Goal: Transaction & Acquisition: Purchase product/service

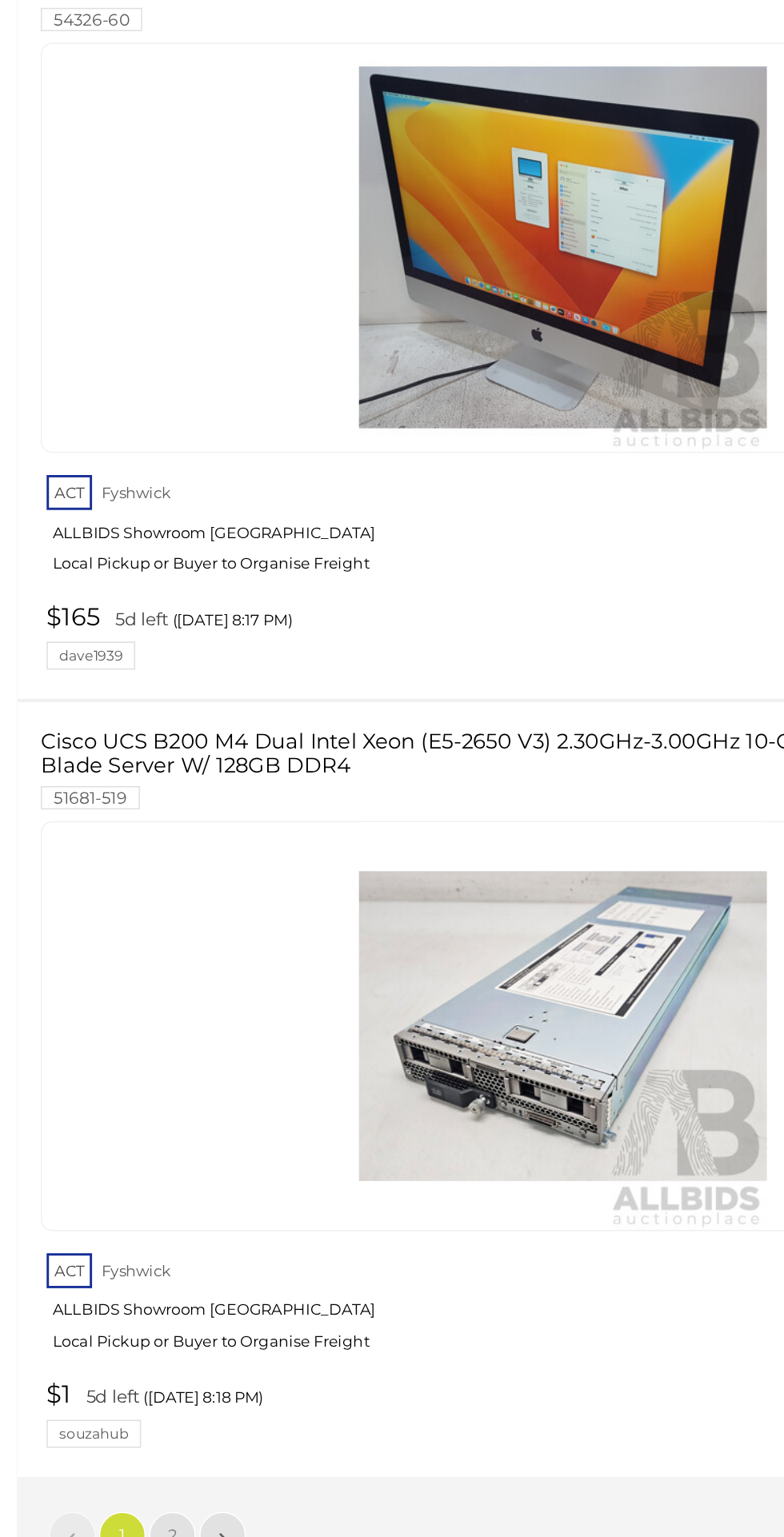
scroll to position [25374, 0]
click at [113, 1115] on link "$1 5d left (Tuesday 8:18 PM) souzahub" at bounding box center [388, 1091] width 720 height 46
click at [149, 1159] on link "»" at bounding box center [153, 1175] width 32 height 32
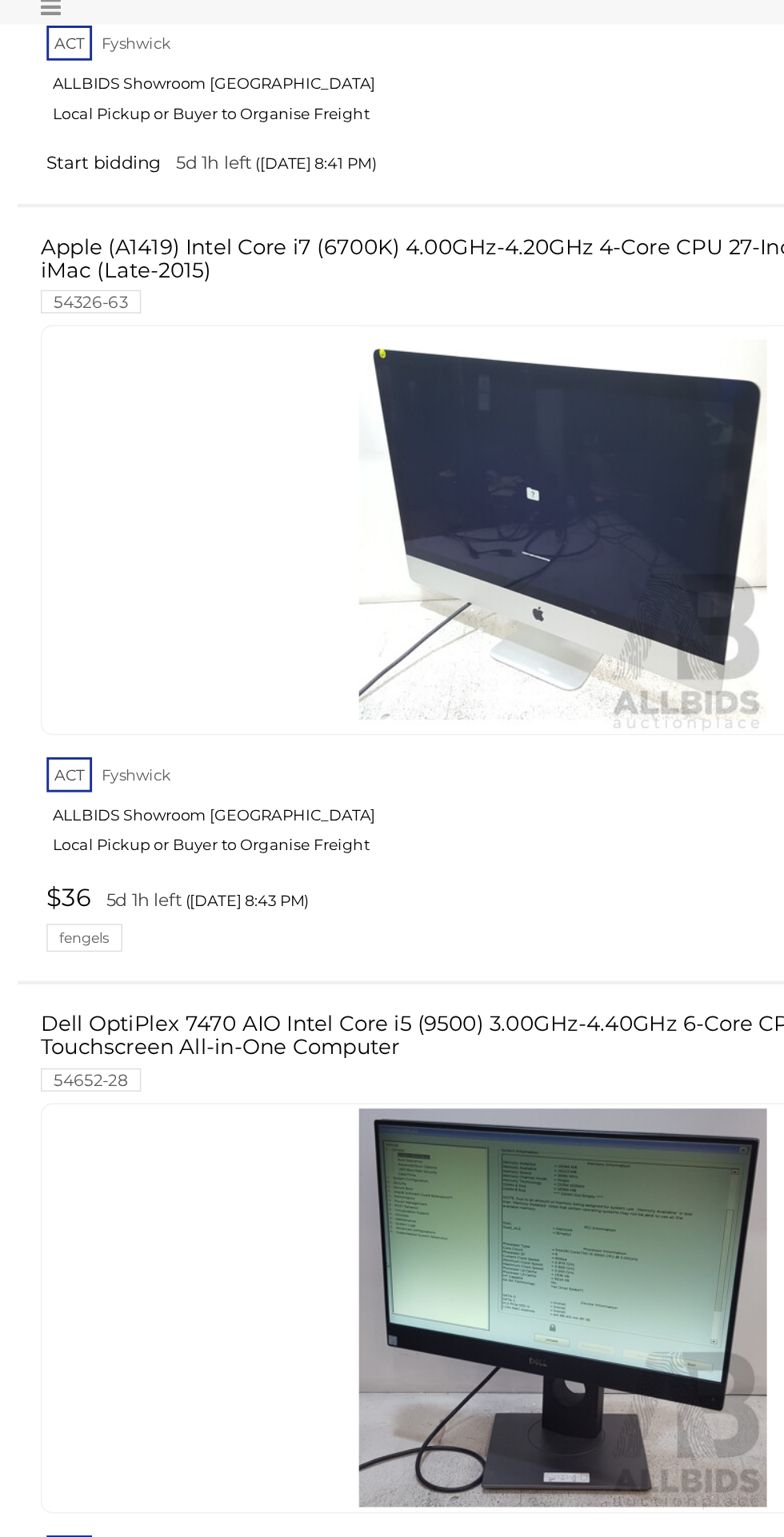
scroll to position [6937, 0]
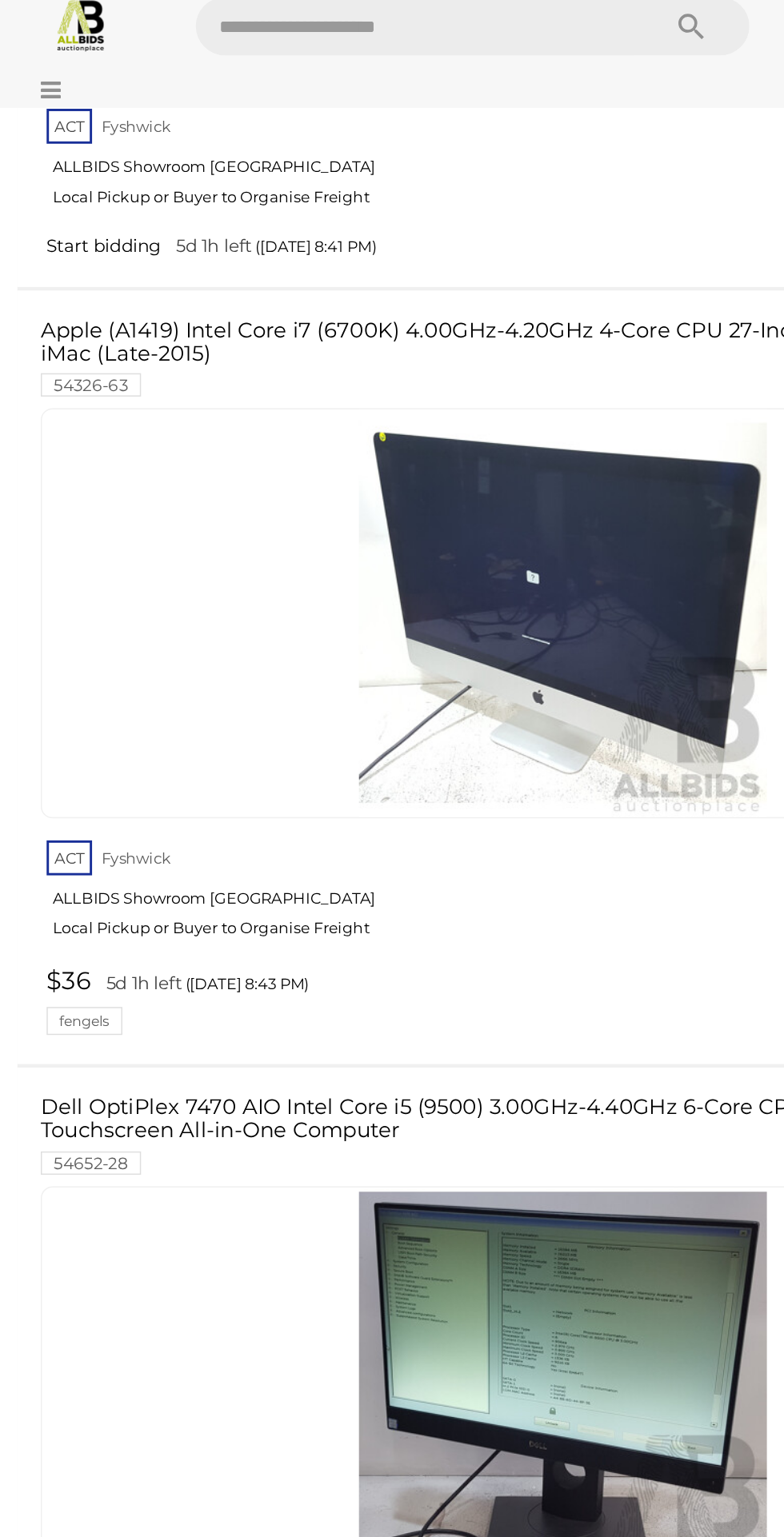
click at [334, 881] on link at bounding box center [386, 973] width 716 height 281
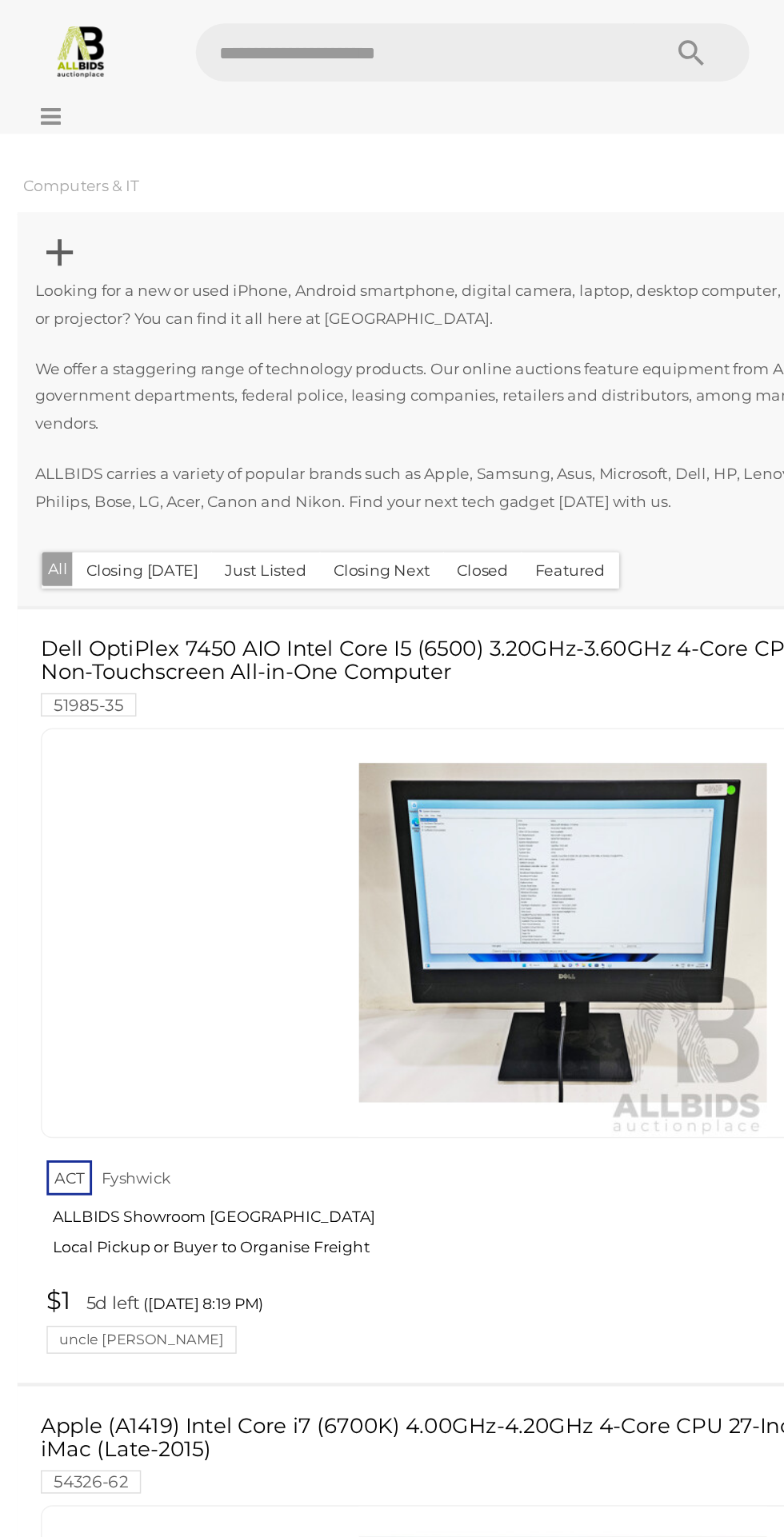
click at [50, 169] on icon at bounding box center [41, 173] width 18 height 31
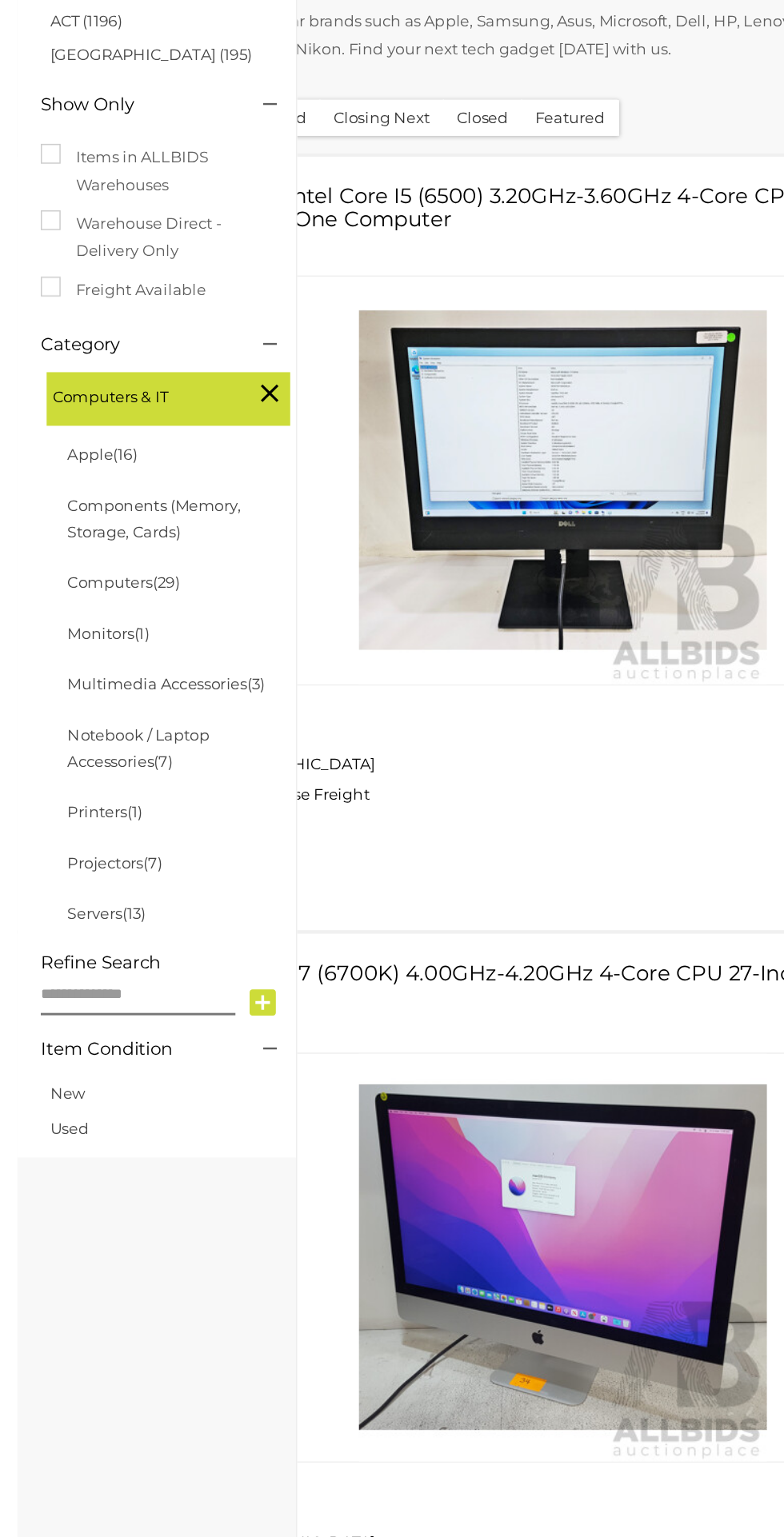
click at [96, 943] on span "(13)" at bounding box center [92, 938] width 16 height 13
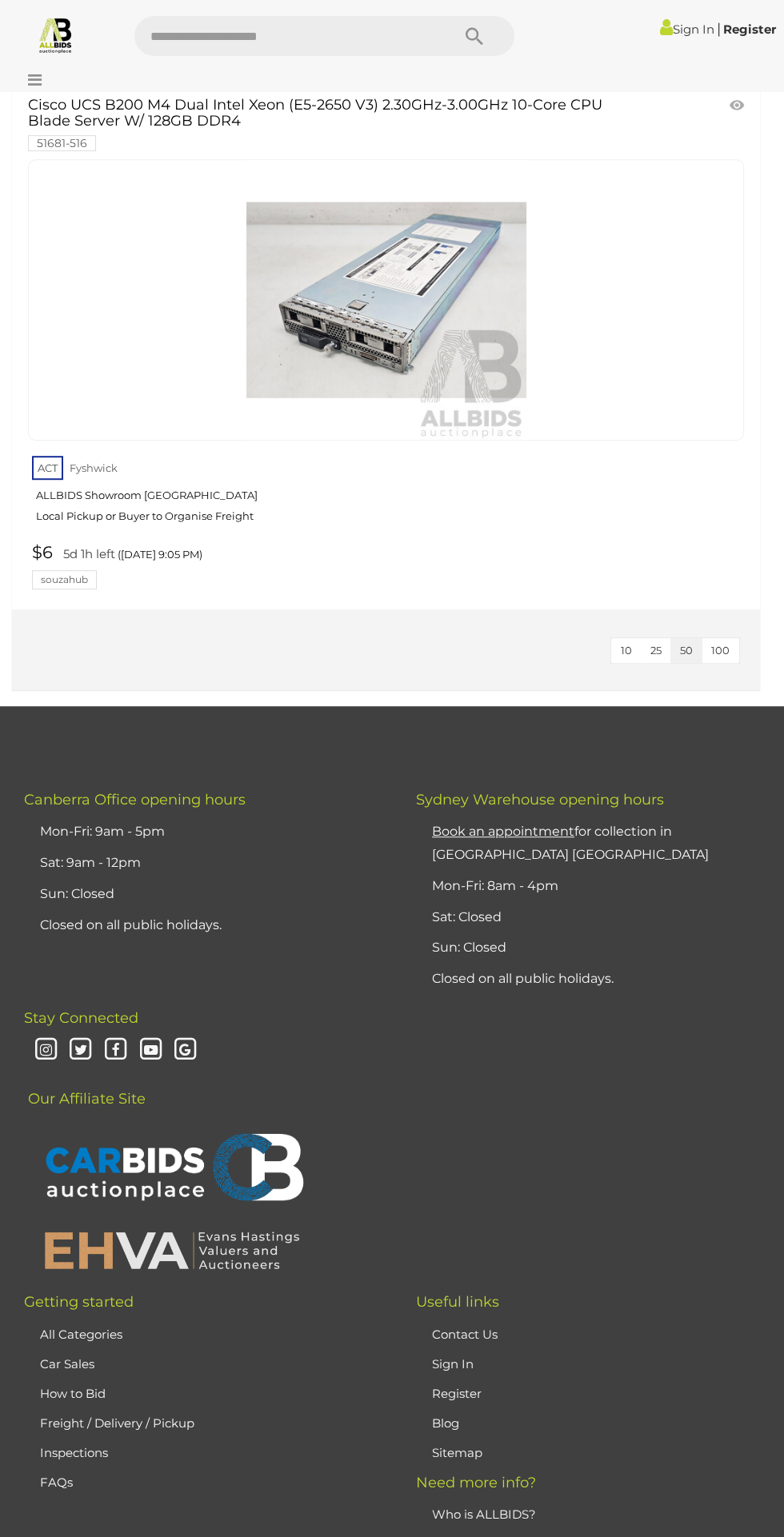
scroll to position [6725, 0]
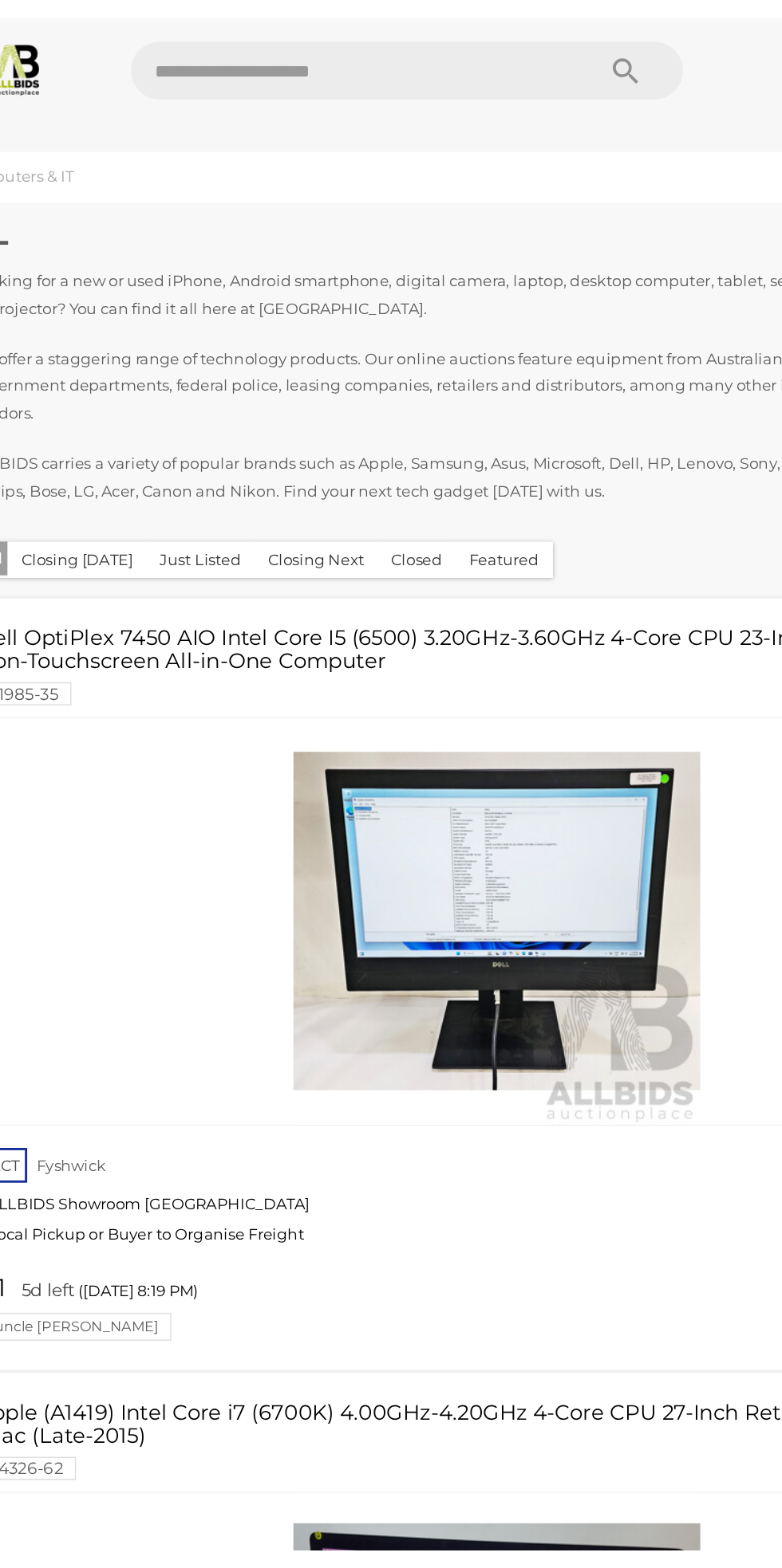
scroll to position [17, 0]
